Goal: Task Accomplishment & Management: Complete application form

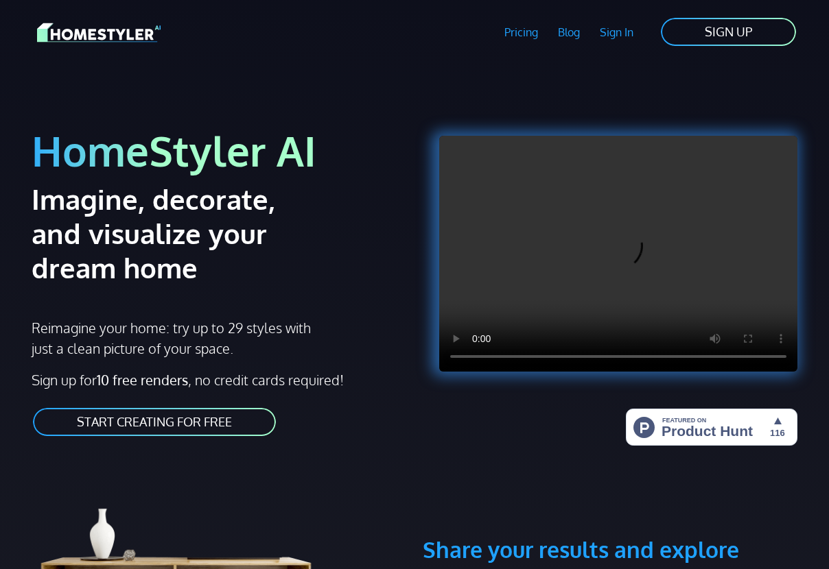
scroll to position [69, 0]
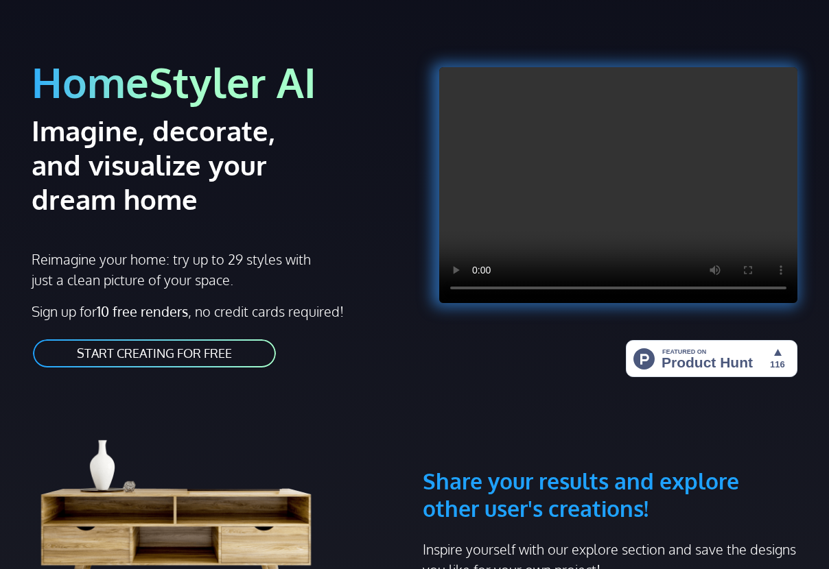
click at [123, 354] on link "START CREATING FOR FREE" at bounding box center [155, 353] width 246 height 31
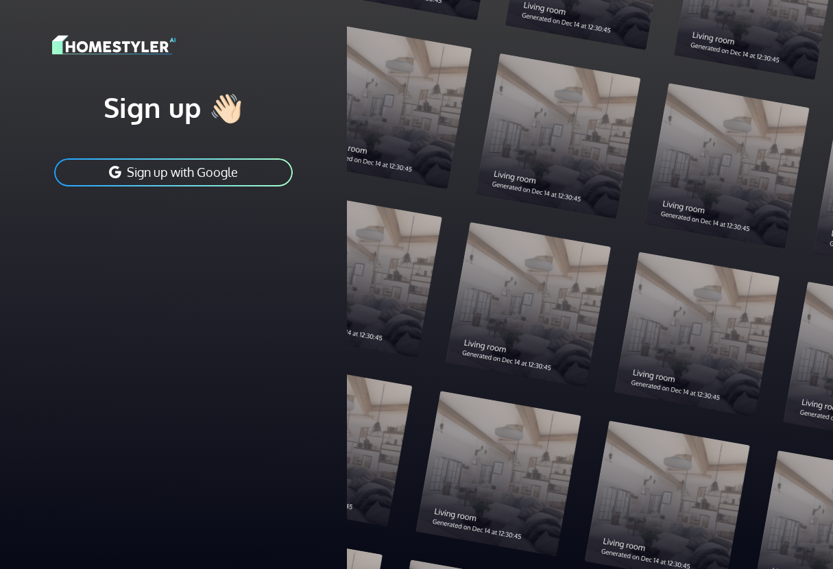
click at [456, 96] on div at bounding box center [590, 284] width 486 height 569
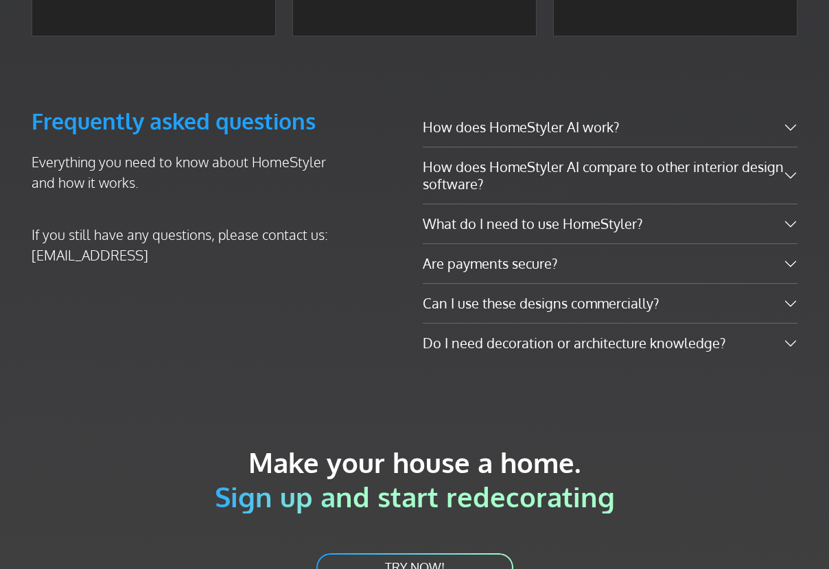
scroll to position [2847, 0]
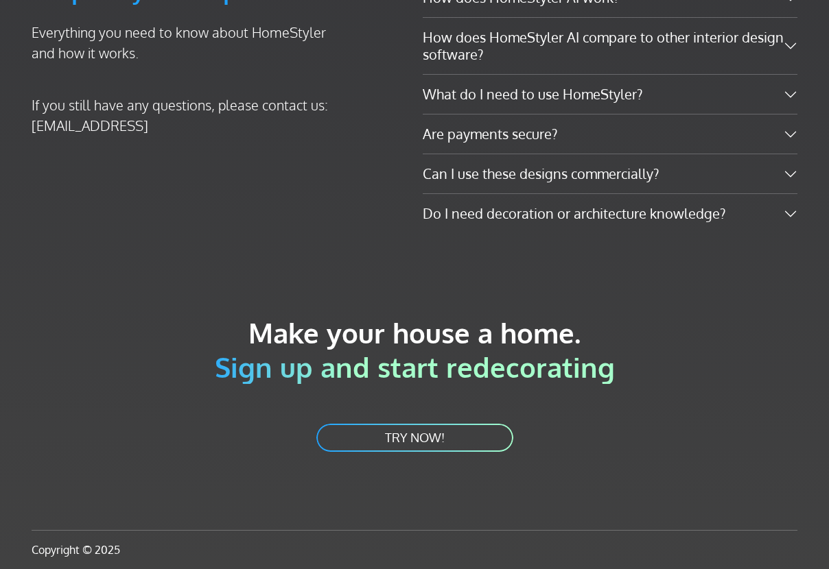
click at [429, 441] on link "TRY NOW!" at bounding box center [415, 438] width 200 height 31
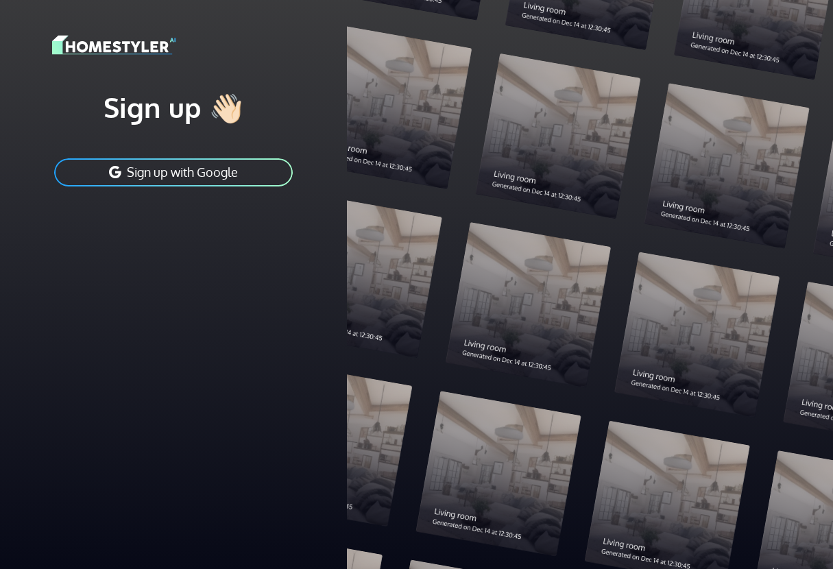
click at [169, 181] on button "Sign up with Google" at bounding box center [173, 172] width 241 height 31
